Goal: Ask a question: Seek information or help from site administrators or community

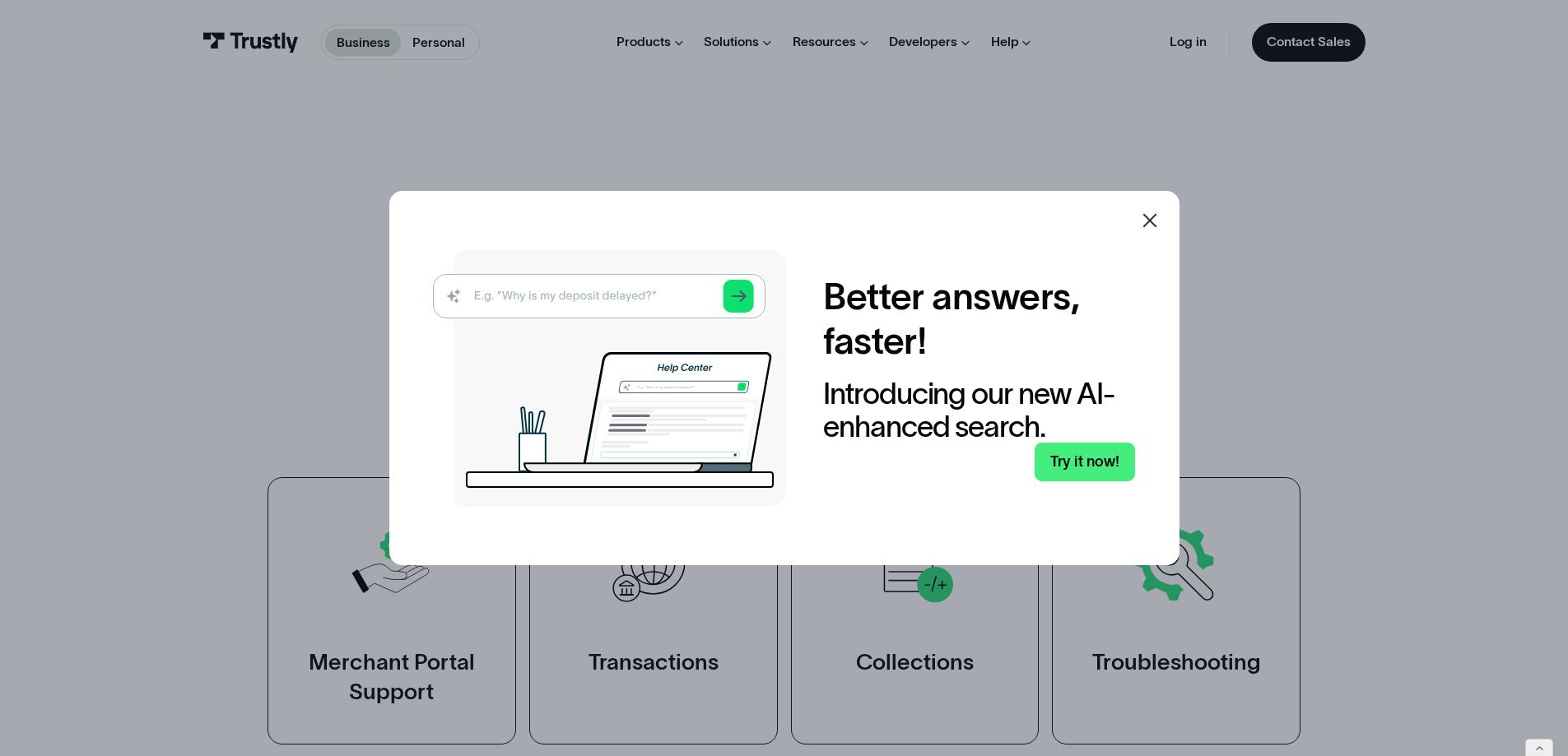
click at [1144, 213] on icon at bounding box center [1150, 220] width 20 height 20
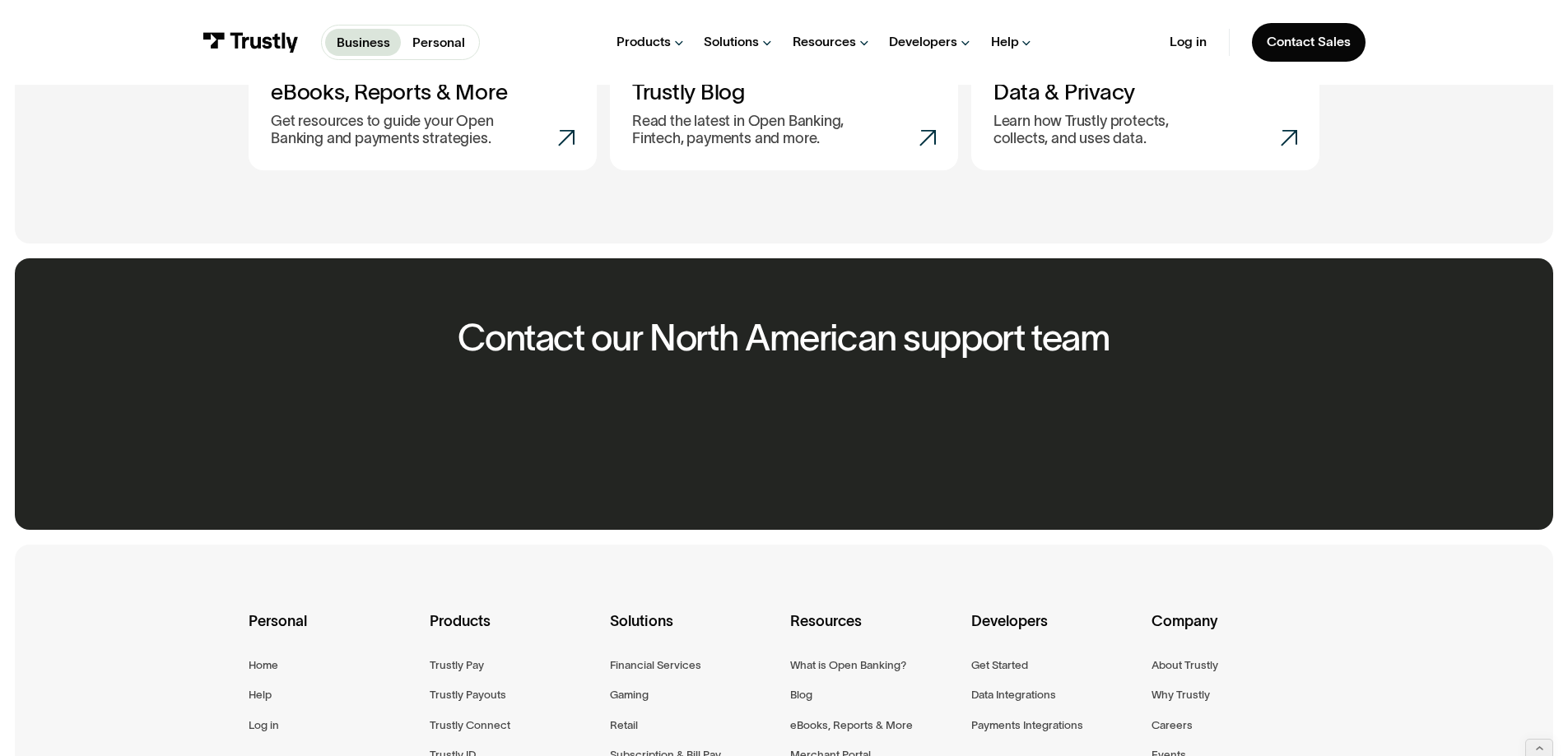
scroll to position [1472, 0]
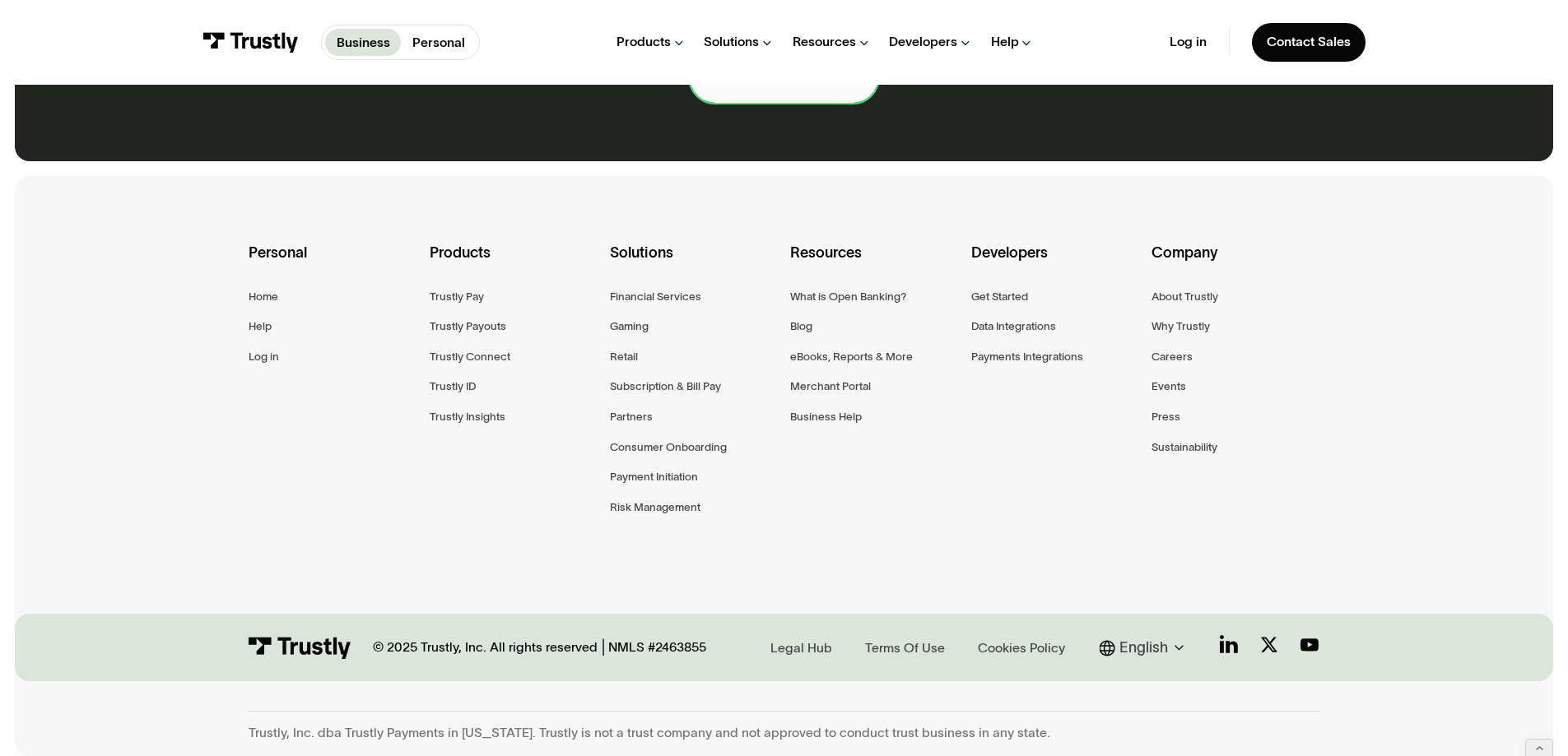
click at [791, 103] on link "Contact us now" at bounding box center [784, 77] width 188 height 51
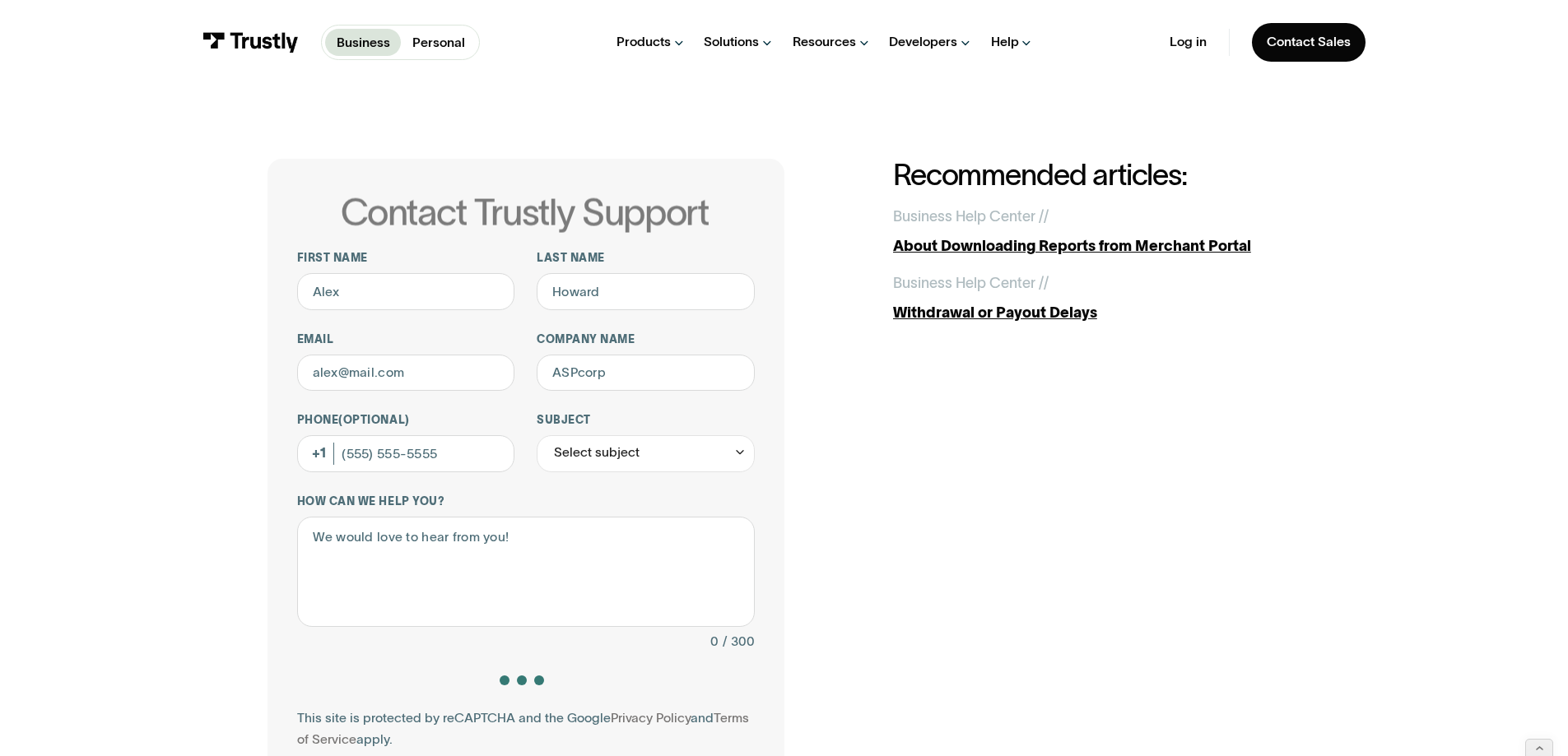
click at [1455, 716] on div "Contact Trustly Support First name Last name Email Company name Phone (Optional…" at bounding box center [784, 515] width 1494 height 860
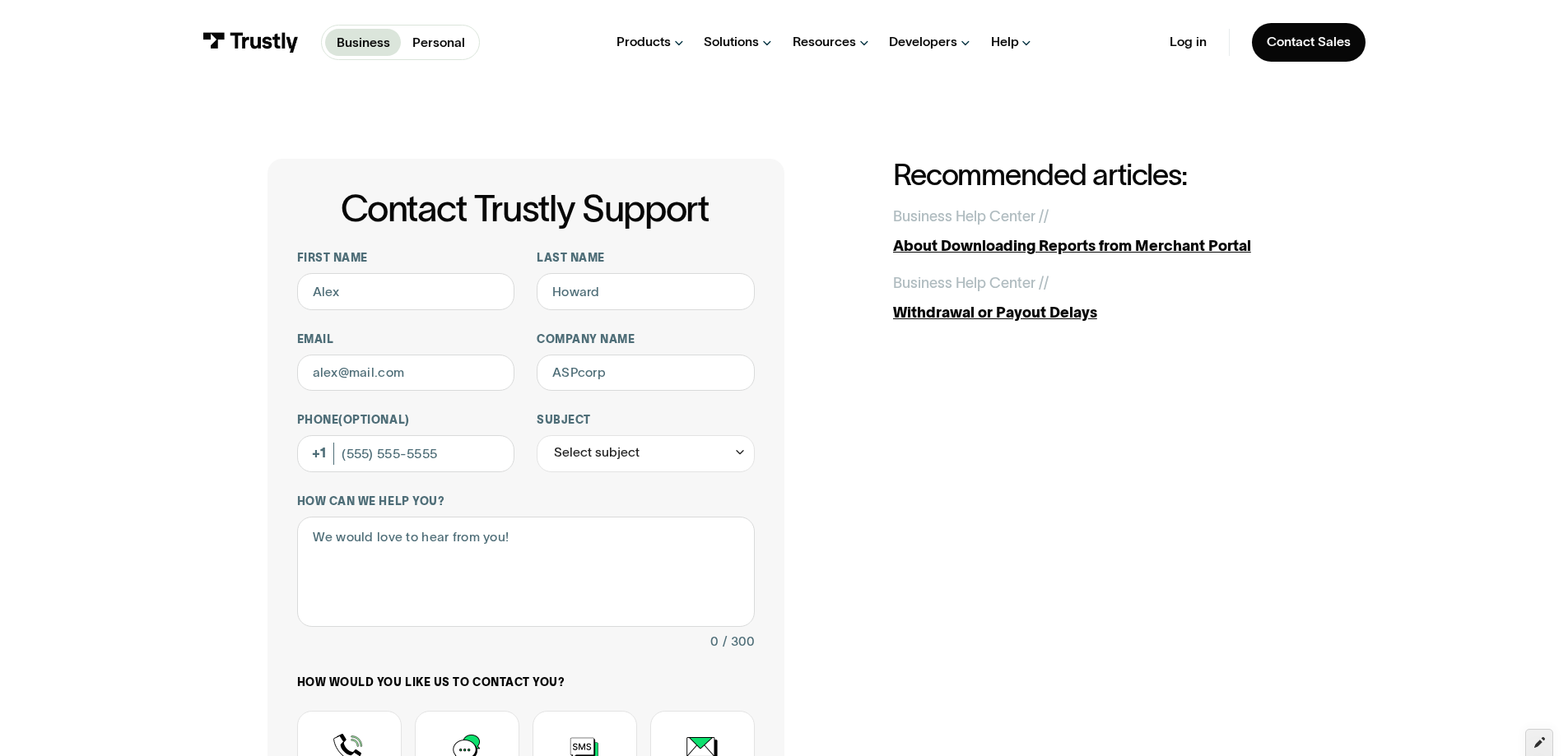
click at [1548, 745] on div at bounding box center [1540, 744] width 28 height 28
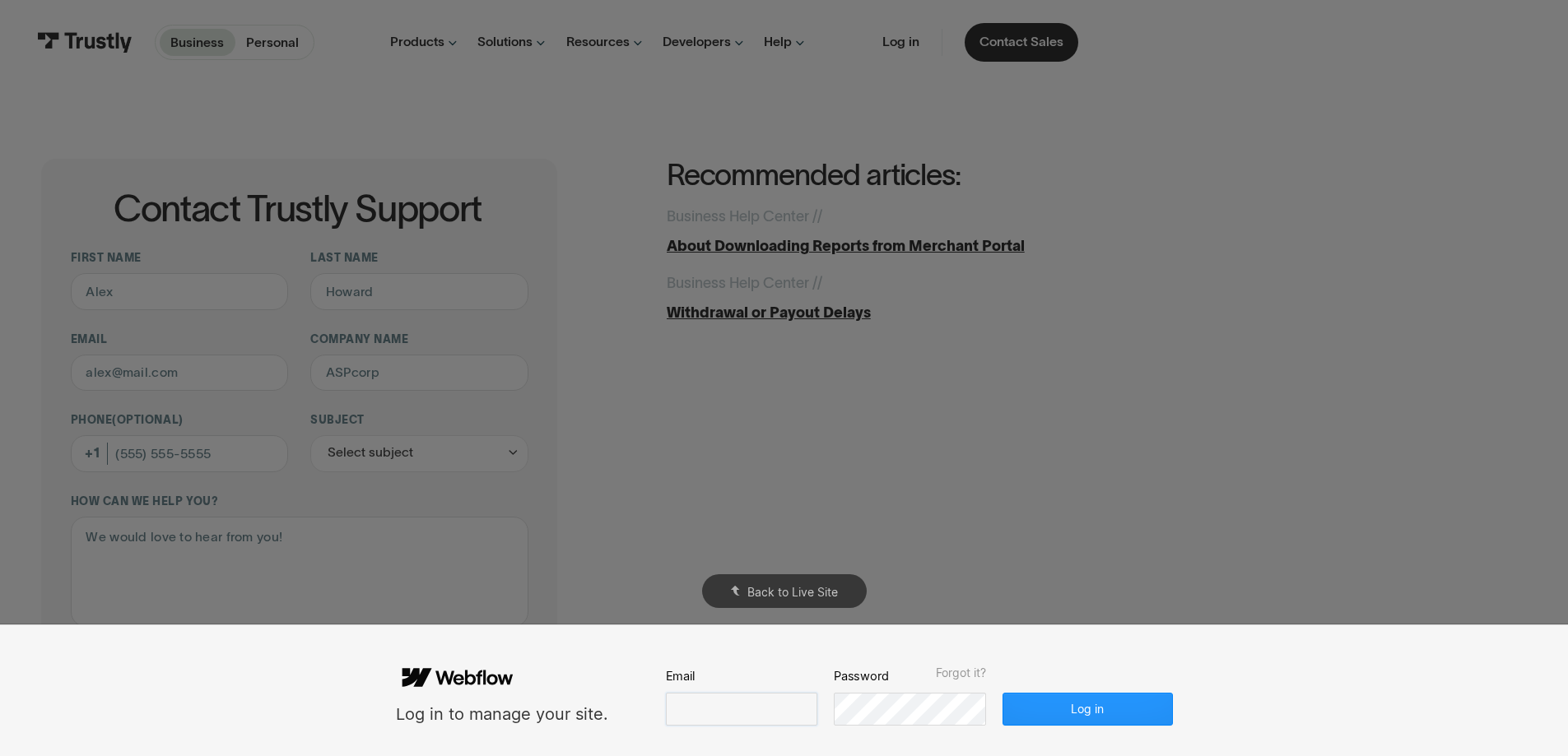
click at [734, 711] on input "email" at bounding box center [741, 709] width 152 height 33
type input "**********"
click at [1108, 715] on button "Log in" at bounding box center [1087, 709] width 169 height 33
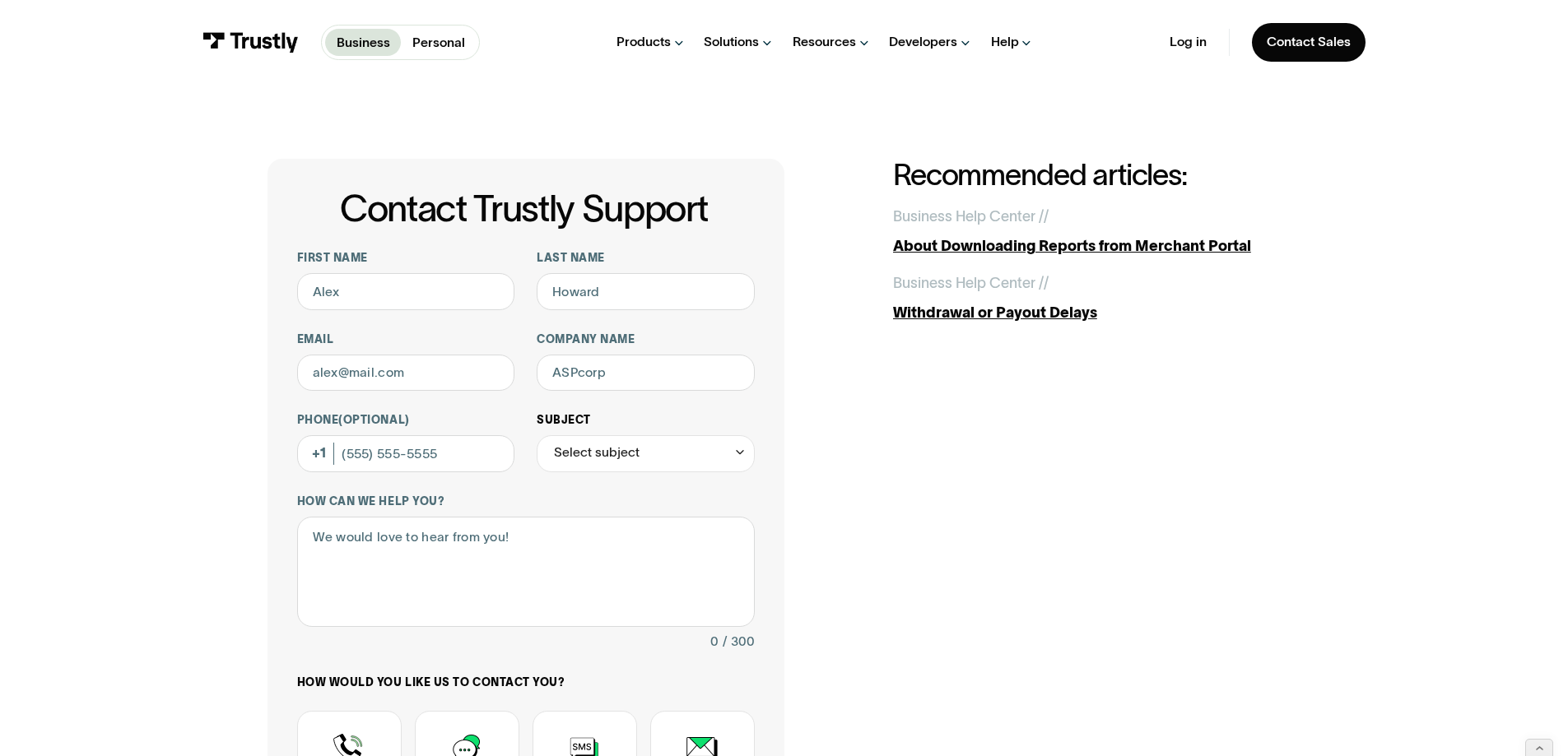
click at [565, 464] on div "Select subject" at bounding box center [596, 453] width 85 height 22
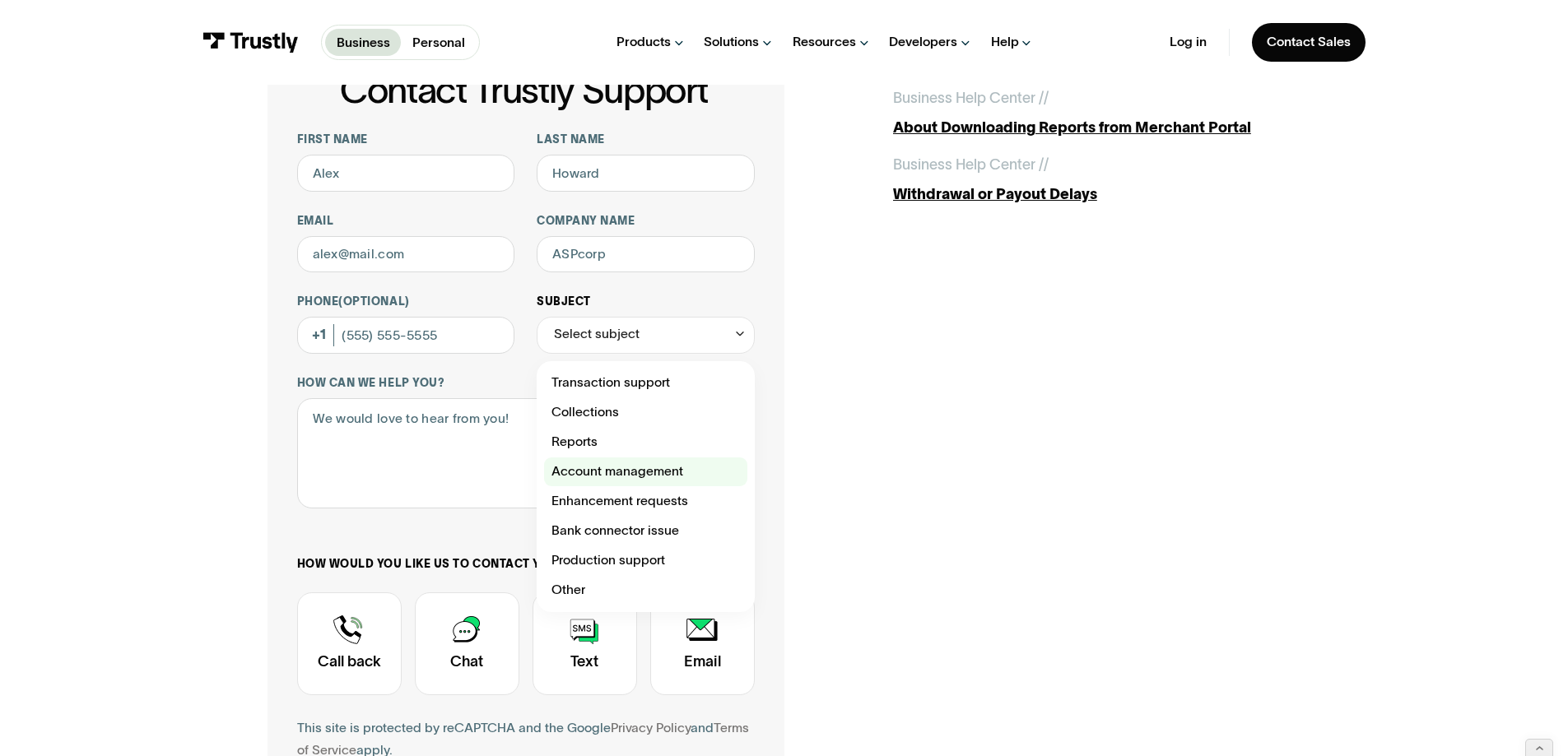
scroll to position [127, 0]
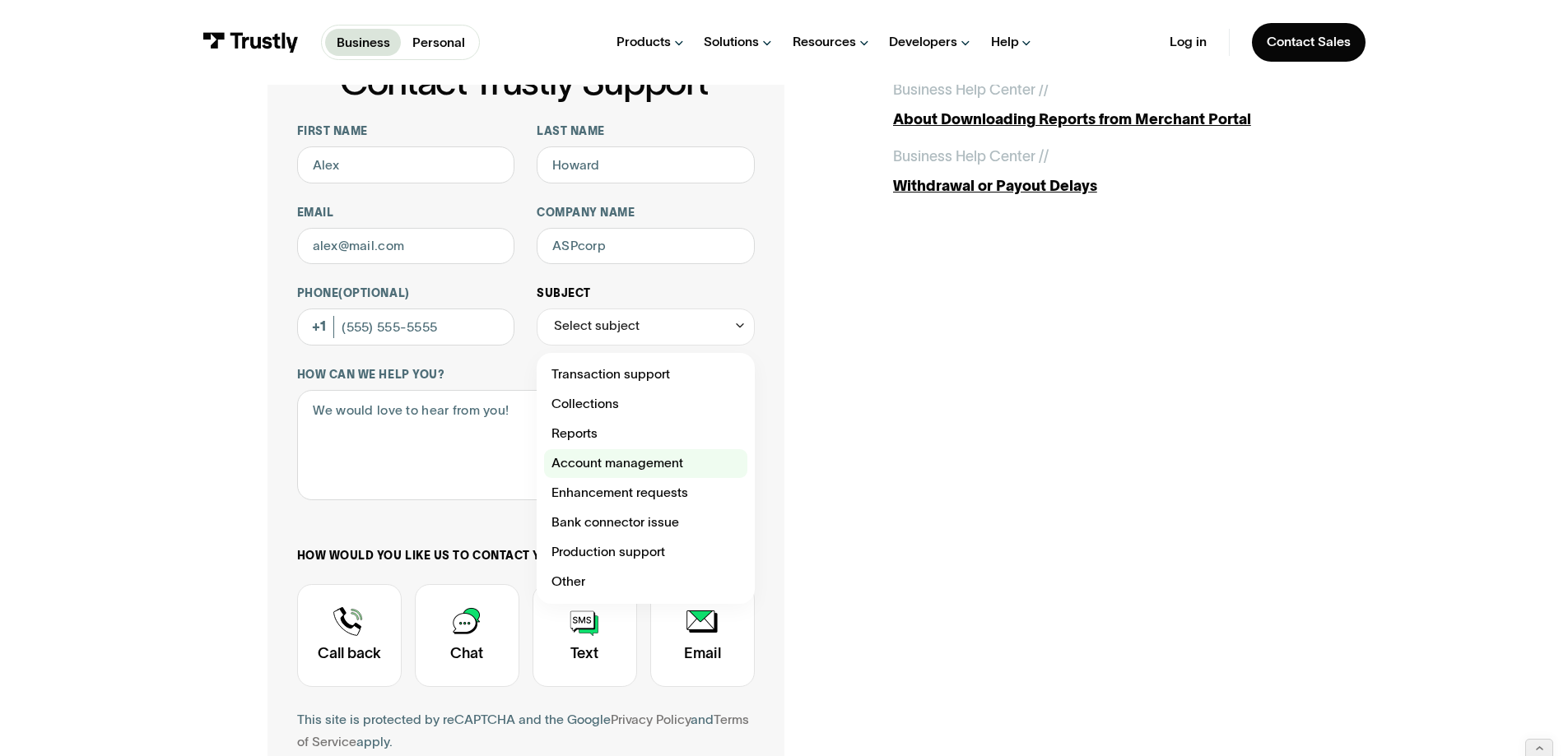
click at [567, 479] on div "Contact Trustly Support" at bounding box center [645, 463] width 203 height 29
type input "**********"
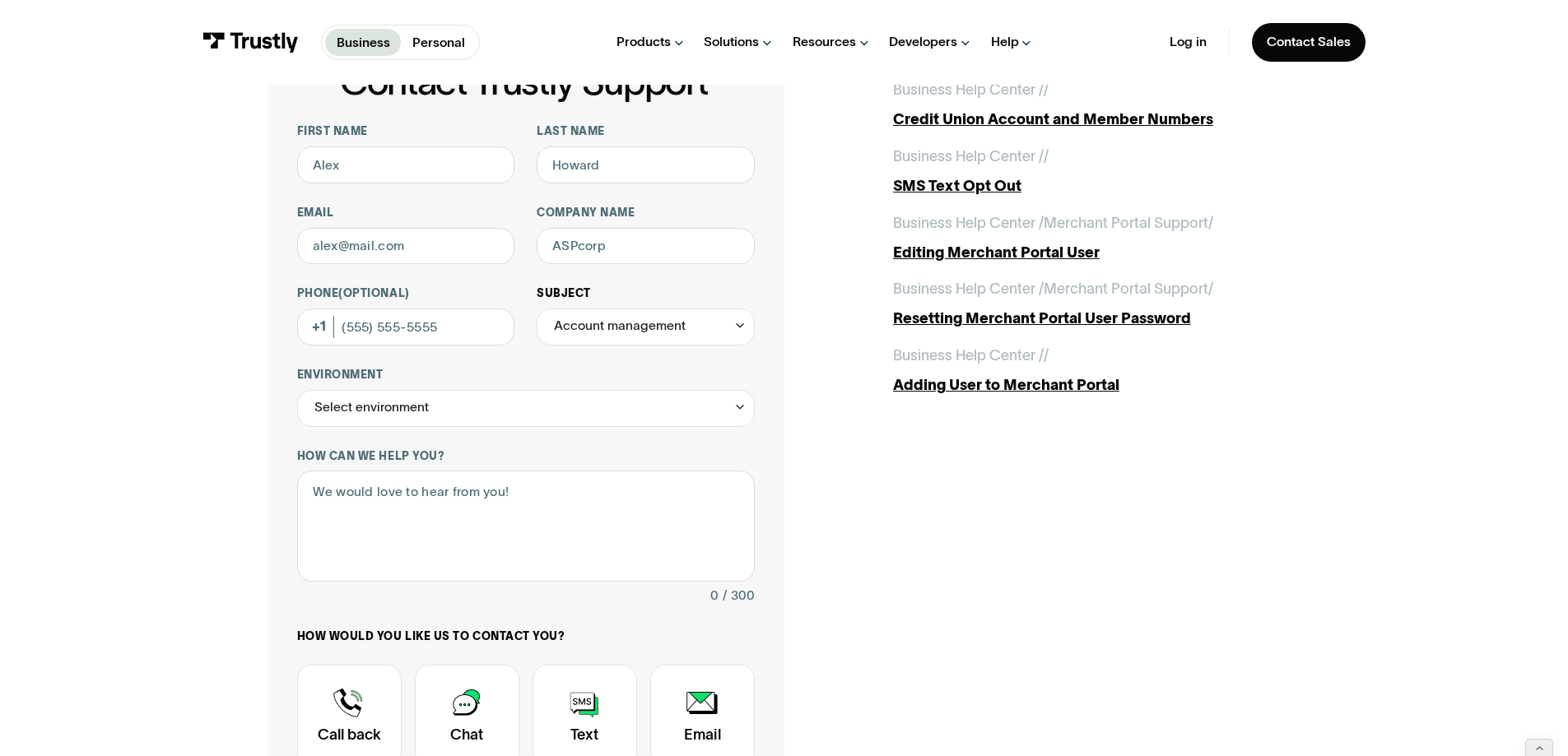
click at [649, 337] on div "Account management" at bounding box center [619, 326] width 131 height 22
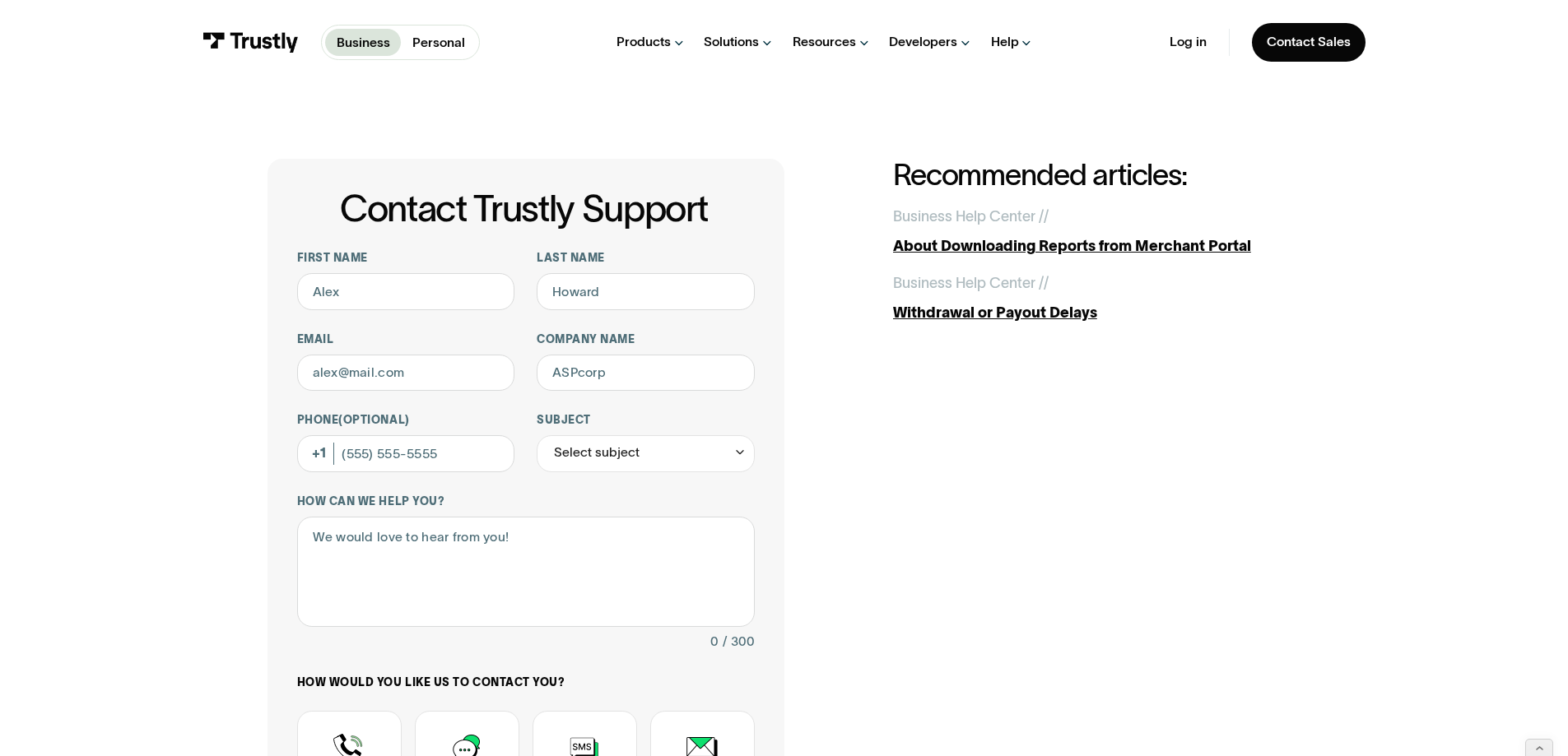
click at [86, 494] on div "Contact Trustly Support First name Last name Email Company name Phone (Optional…" at bounding box center [784, 579] width 1494 height 989
